Goal: Task Accomplishment & Management: Manage account settings

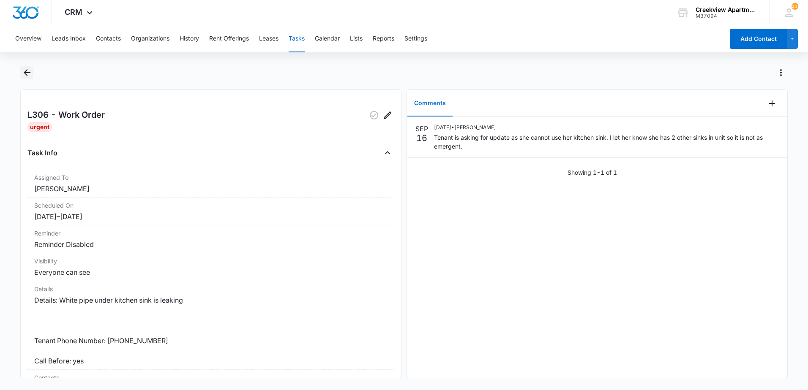
click at [26, 75] on icon "Back" at bounding box center [27, 72] width 7 height 7
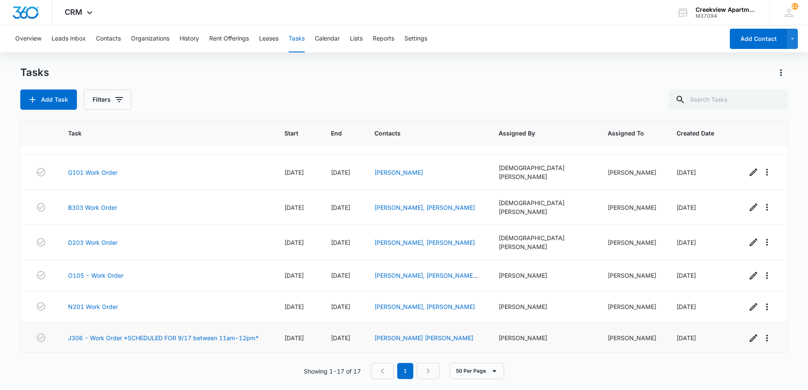
scroll to position [329, 0]
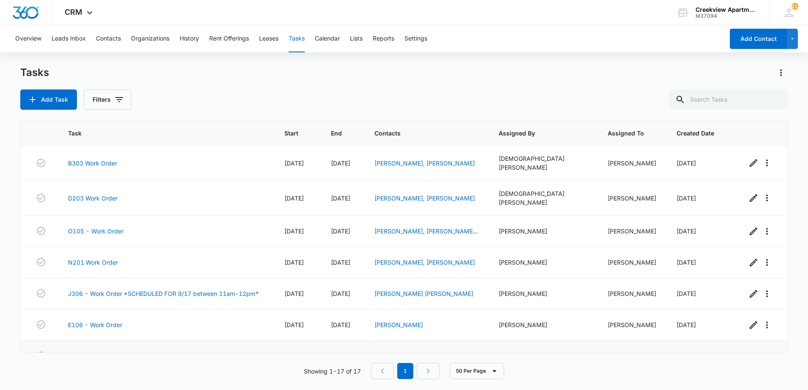
click at [97, 352] on link "N203 - Work Order" at bounding box center [95, 356] width 55 height 9
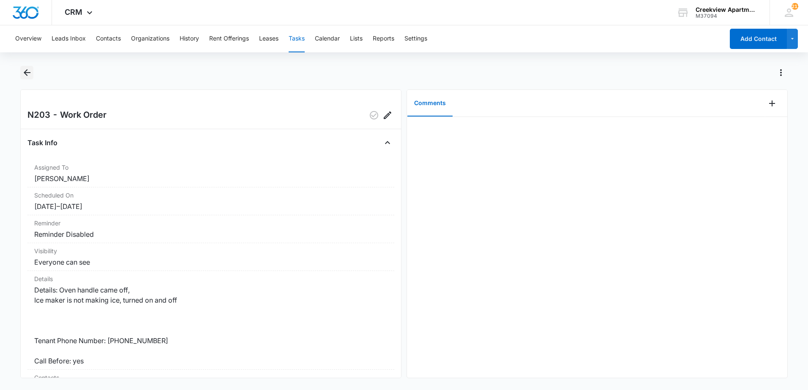
click at [30, 73] on icon "Back" at bounding box center [27, 72] width 7 height 7
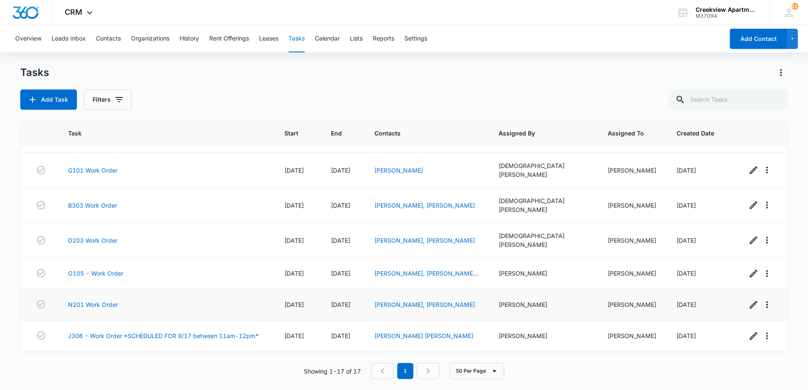
scroll to position [244, 0]
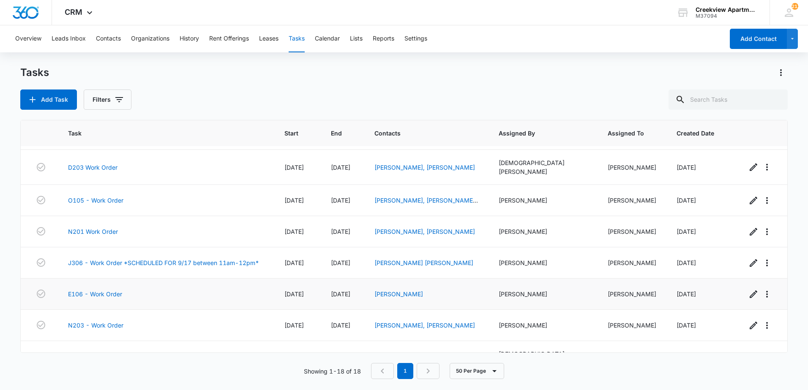
scroll to position [360, 0]
click at [94, 354] on link "O205 Work Order" at bounding box center [93, 358] width 50 height 9
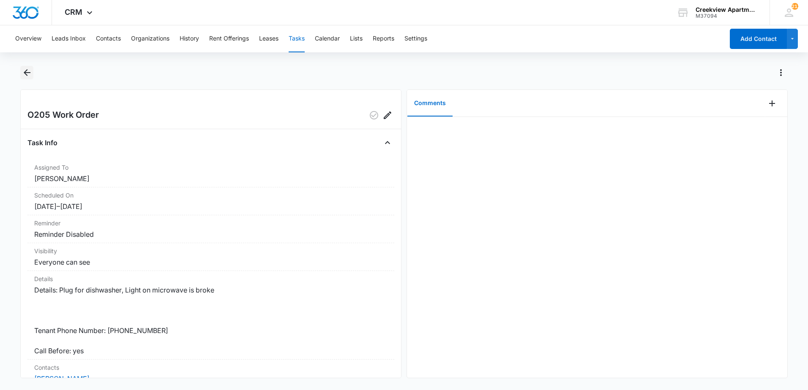
click at [27, 75] on icon "Back" at bounding box center [27, 73] width 10 height 10
